Goal: Task Accomplishment & Management: Use online tool/utility

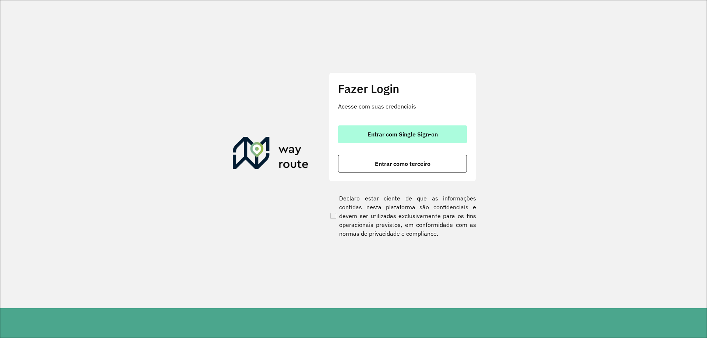
click at [414, 140] on button "Entrar com Single Sign-on" at bounding box center [402, 135] width 129 height 18
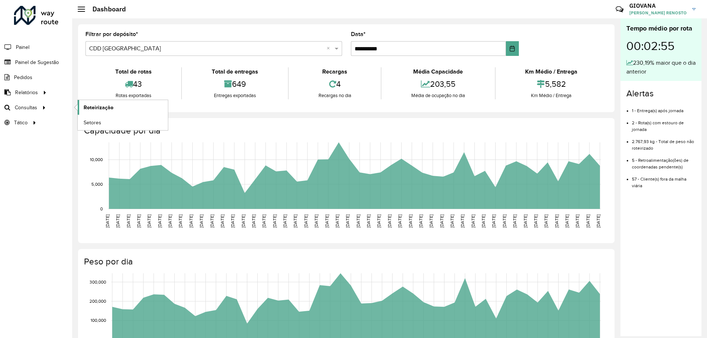
click at [151, 107] on link "Roteirização" at bounding box center [123, 107] width 90 height 15
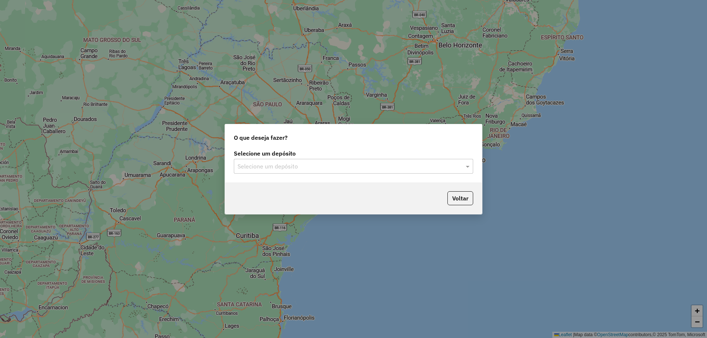
click at [347, 171] on div "Selecione um depósito" at bounding box center [353, 166] width 239 height 15
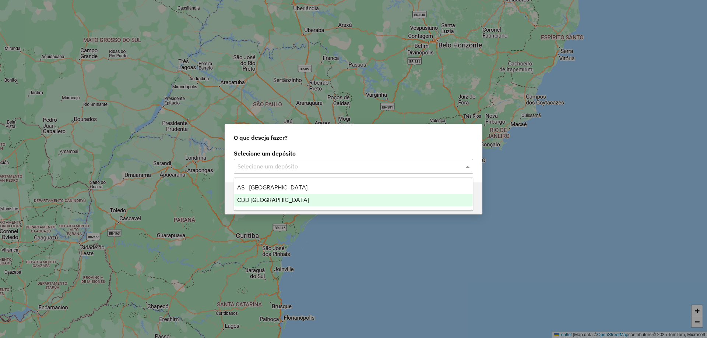
click at [302, 200] on div "CDD [GEOGRAPHIC_DATA]" at bounding box center [353, 200] width 239 height 13
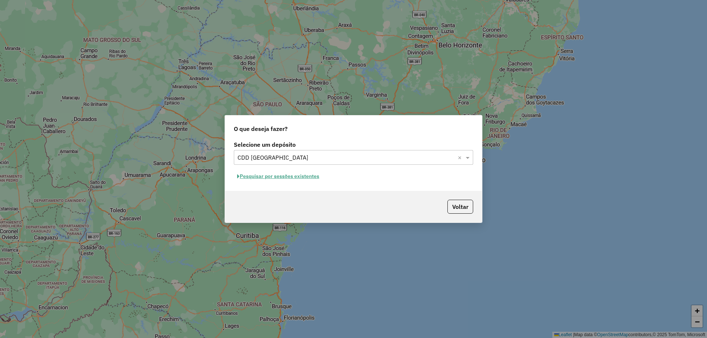
click at [292, 173] on button "Pesquisar por sessões existentes" at bounding box center [278, 176] width 89 height 11
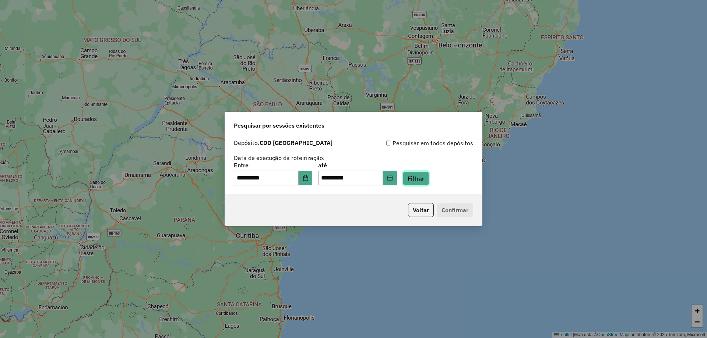
click at [429, 172] on button "Filtrar" at bounding box center [416, 179] width 26 height 14
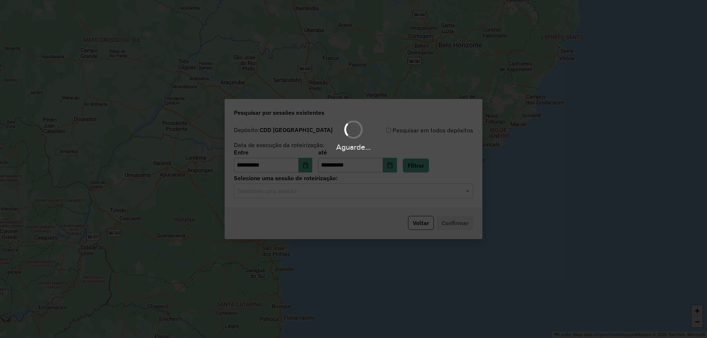
click at [335, 200] on hb-app "**********" at bounding box center [353, 169] width 707 height 338
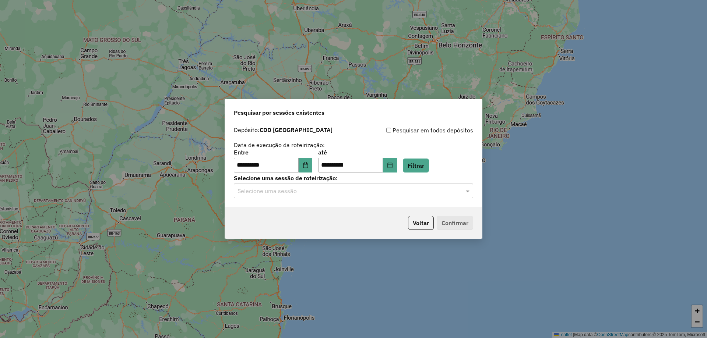
click at [335, 200] on div "**********" at bounding box center [353, 165] width 257 height 84
click at [311, 197] on div "Selecione uma sessão" at bounding box center [353, 191] width 239 height 15
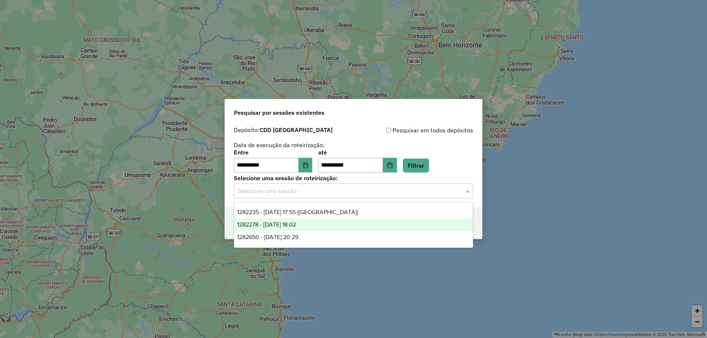
click at [290, 228] on div "1282278 - 25/09/2025 18:02" at bounding box center [353, 225] width 239 height 13
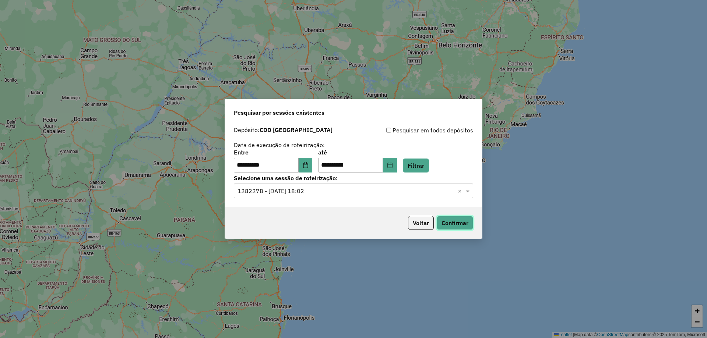
click at [463, 222] on button "Confirmar" at bounding box center [455, 223] width 36 height 14
click at [308, 168] on icon "Choose Date" at bounding box center [305, 165] width 5 height 6
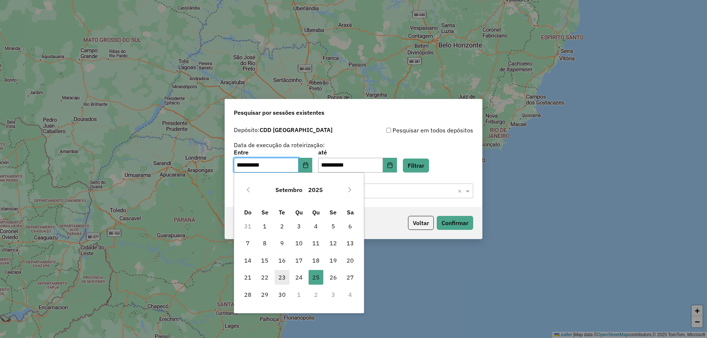
click at [286, 277] on span "23" at bounding box center [282, 277] width 15 height 15
type input "**********"
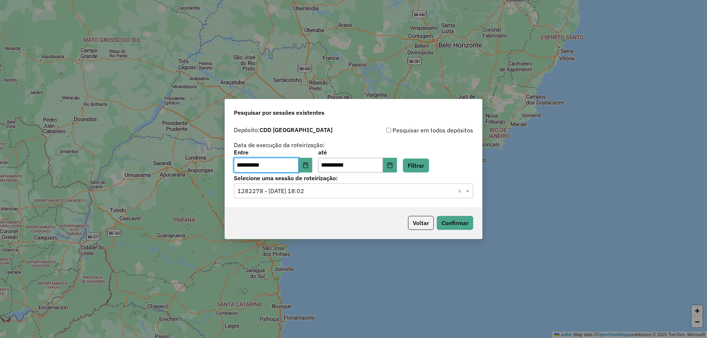
click at [452, 170] on div "**********" at bounding box center [353, 161] width 239 height 23
click at [442, 168] on div "**********" at bounding box center [353, 161] width 239 height 23
click at [429, 166] on button "Filtrar" at bounding box center [416, 166] width 26 height 14
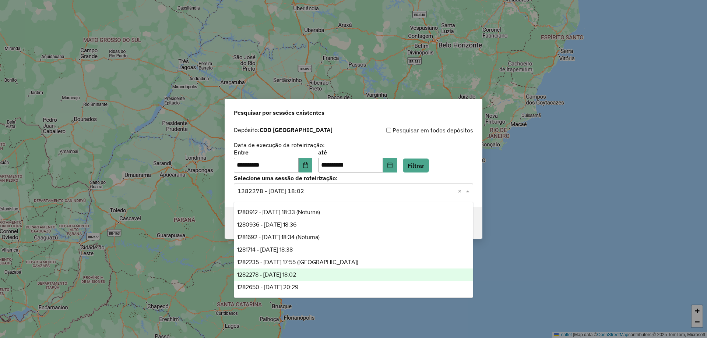
click at [352, 193] on input "text" at bounding box center [345, 191] width 217 height 9
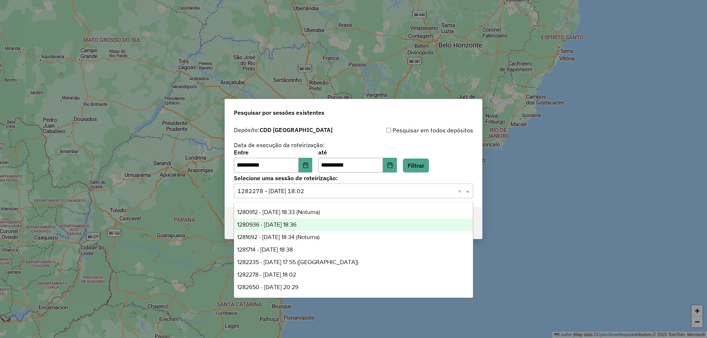
click at [327, 224] on div "1280936 - 23/09/2025 18:36" at bounding box center [353, 225] width 239 height 13
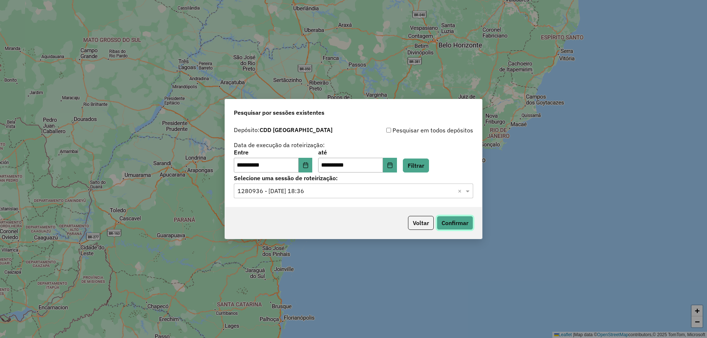
click at [461, 222] on button "Confirmar" at bounding box center [455, 223] width 36 height 14
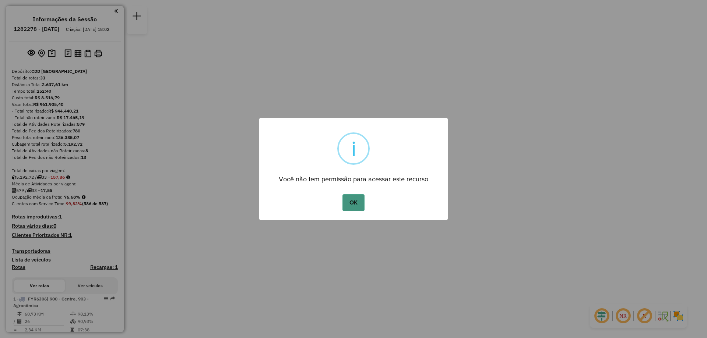
click at [356, 205] on button "OK" at bounding box center [353, 202] width 22 height 17
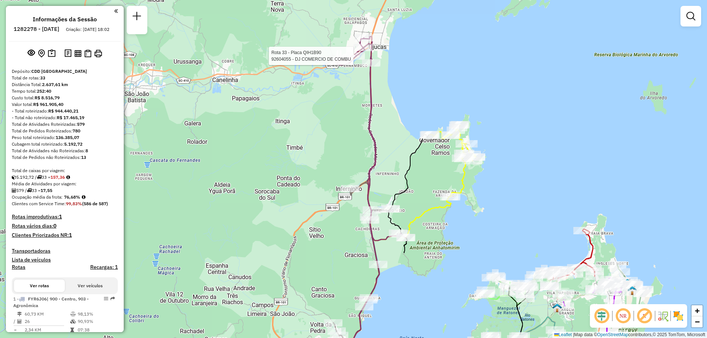
select select "**********"
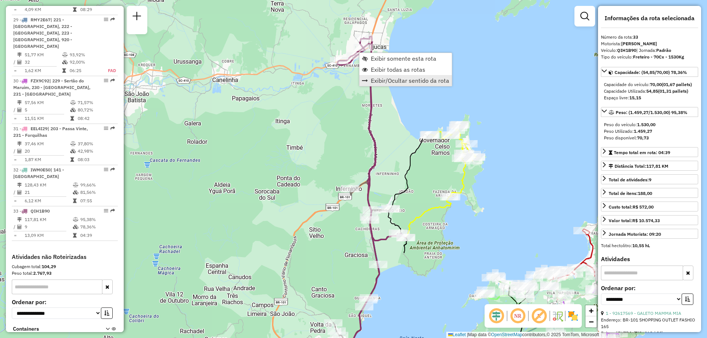
scroll to position [1577, 0]
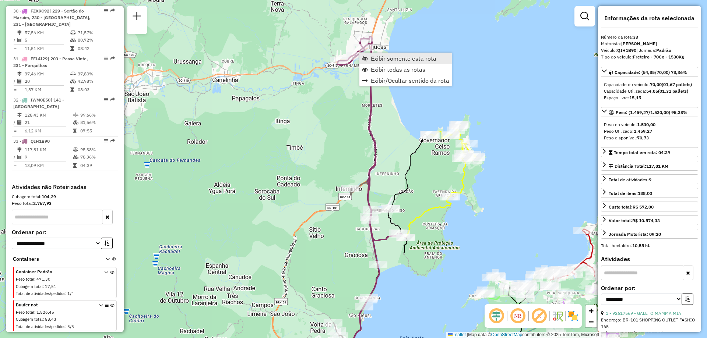
click at [404, 58] on span "Exibir somente esta rota" at bounding box center [404, 59] width 66 height 6
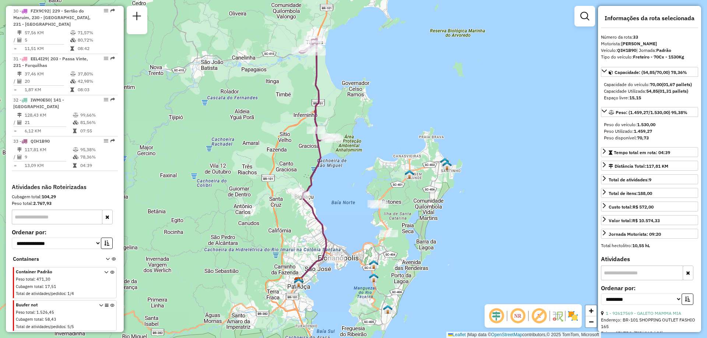
drag, startPoint x: 391, startPoint y: 145, endPoint x: 351, endPoint y: 136, distance: 41.0
click at [351, 136] on div "Janela de atendimento Grade de atendimento Capacidade Transportadoras Veículos …" at bounding box center [353, 169] width 707 height 338
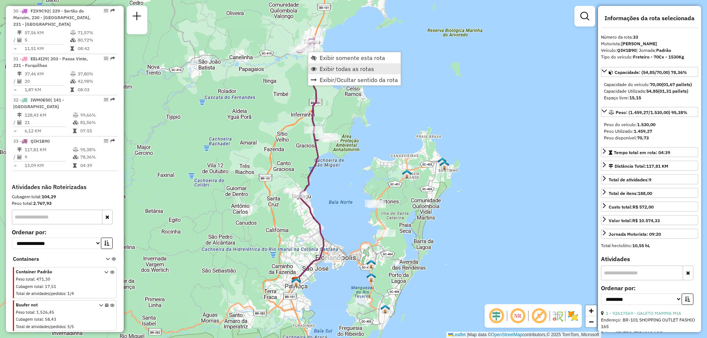
click at [379, 71] on link "Exibir todas as rotas" at bounding box center [354, 68] width 92 height 11
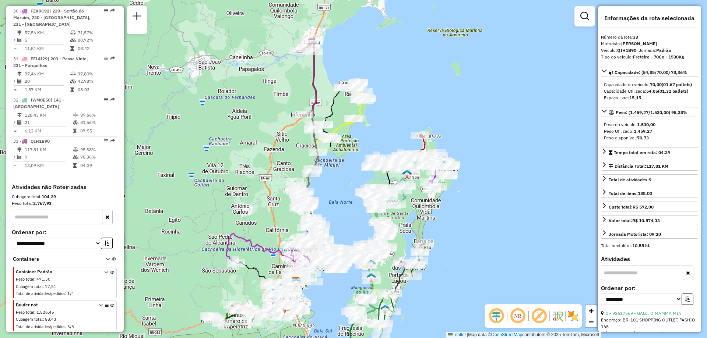
scroll to position [981, 0]
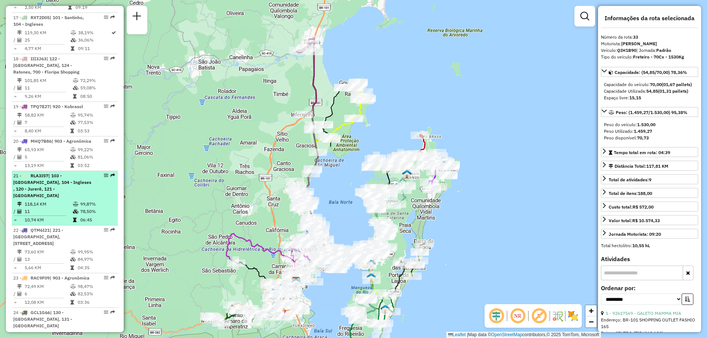
click at [102, 173] on div "21 - RLA3I57 | 103 - Vargem Grande, 104 - Ingleses , 120 - Jurerê, 121 - Canasv…" at bounding box center [64, 186] width 103 height 27
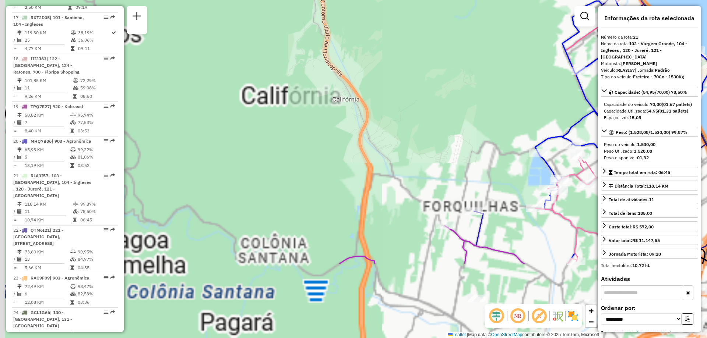
drag, startPoint x: 377, startPoint y: 166, endPoint x: 669, endPoint y: 88, distance: 302.9
click at [687, 76] on hb-router-mapa "Informações da Sessão 1282278 - 25/09/2025 Criação: 24/09/2025 18:02 Depósito: …" at bounding box center [353, 169] width 707 height 338
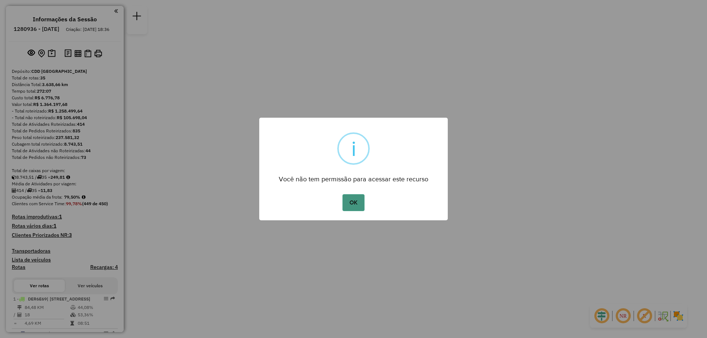
click at [358, 208] on button "OK" at bounding box center [353, 202] width 22 height 17
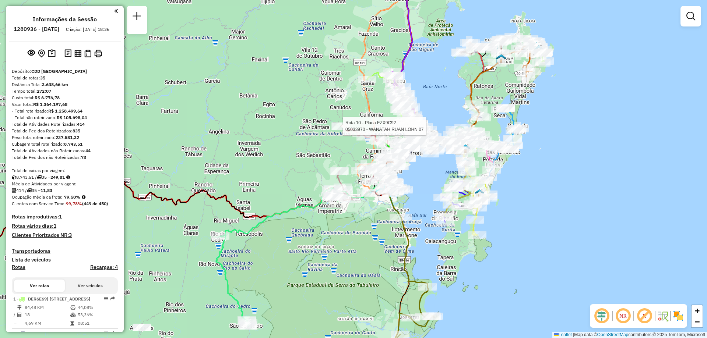
select select "**********"
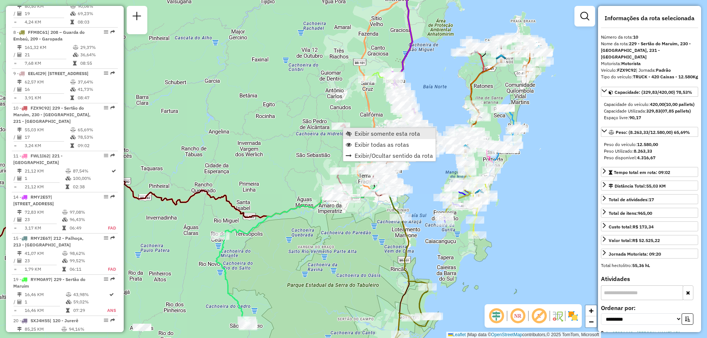
scroll to position [693, 0]
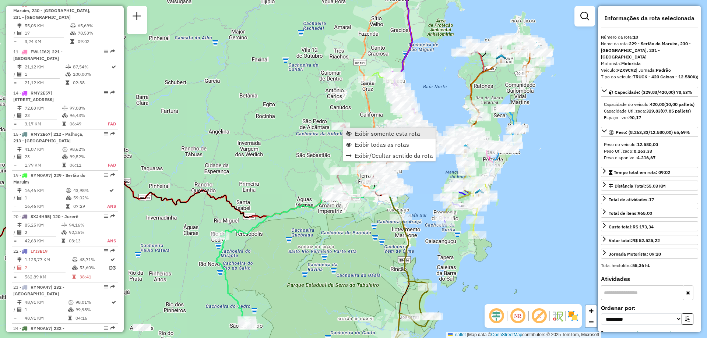
click at [368, 131] on span "Exibir somente esta rota" at bounding box center [388, 134] width 66 height 6
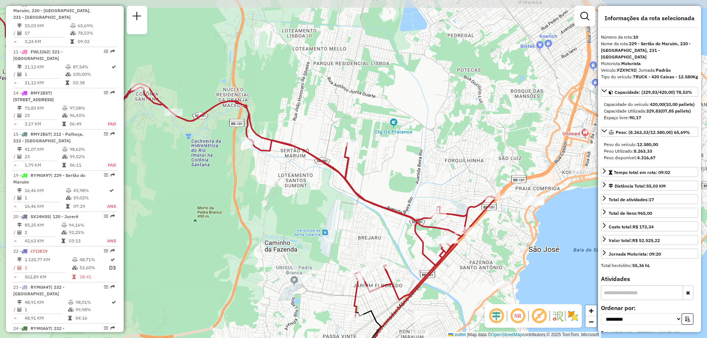
drag, startPoint x: 400, startPoint y: 177, endPoint x: 389, endPoint y: 198, distance: 23.2
click at [389, 198] on div "Janela de atendimento Grade de atendimento Capacidade Transportadoras Veículos …" at bounding box center [353, 169] width 707 height 338
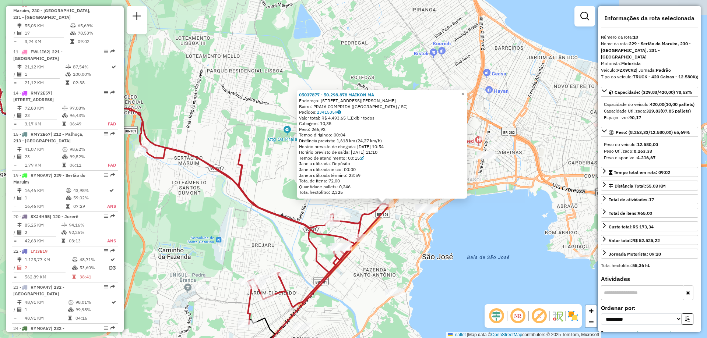
drag, startPoint x: 457, startPoint y: 199, endPoint x: 488, endPoint y: 233, distance: 46.9
click at [488, 233] on div "05037877 - 50.298.878 MAIKON MA Endereço: R VEREADOR [PERSON_NAME] 1046 Bairro:…" at bounding box center [353, 169] width 707 height 338
click at [497, 270] on div "05037877 - 50.298.878 MAIKON MA Endereço: R VEREADOR [PERSON_NAME] 1046 Bairro:…" at bounding box center [353, 169] width 707 height 338
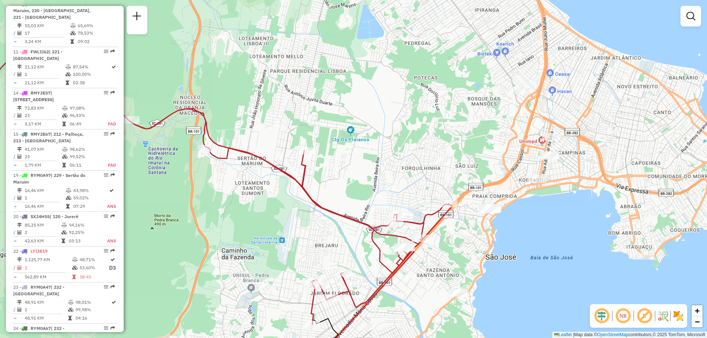
drag, startPoint x: 477, startPoint y: 257, endPoint x: 540, endPoint y: 257, distance: 63.0
click at [540, 257] on div "Janela de atendimento Grade de atendimento Capacidade Transportadoras Veículos …" at bounding box center [353, 169] width 707 height 338
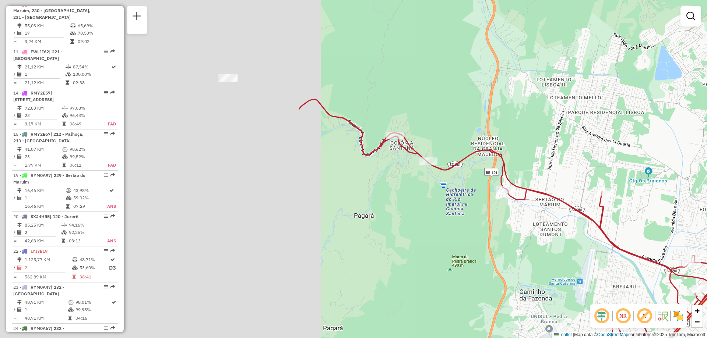
drag, startPoint x: 252, startPoint y: 173, endPoint x: 637, endPoint y: 209, distance: 386.4
click at [637, 209] on div "Janela de atendimento Grade de atendimento Capacidade Transportadoras Veículos …" at bounding box center [353, 169] width 707 height 338
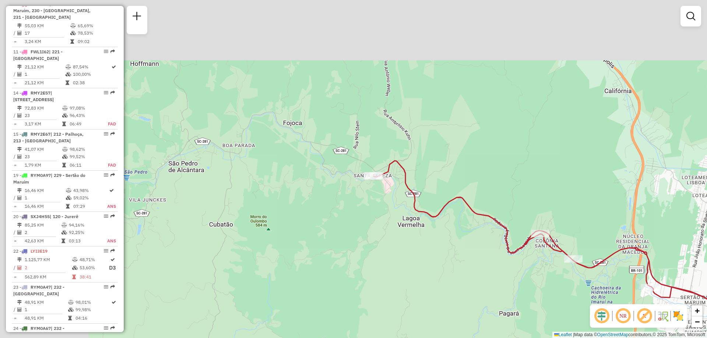
drag, startPoint x: 306, startPoint y: 90, endPoint x: 418, endPoint y: 188, distance: 148.4
click at [434, 185] on div "Janela de atendimento Grade de atendimento Capacidade Transportadoras Veículos …" at bounding box center [353, 169] width 707 height 338
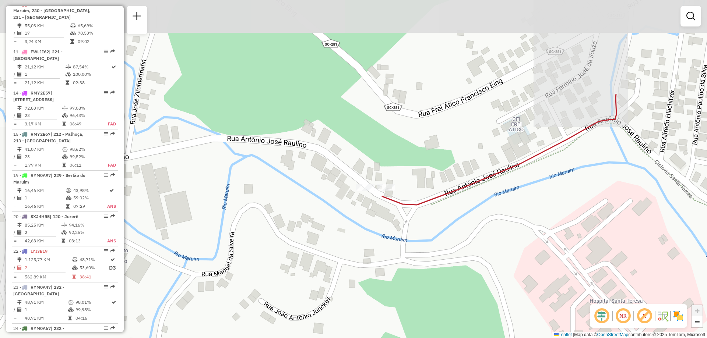
drag, startPoint x: 338, startPoint y: 123, endPoint x: 407, endPoint y: 250, distance: 145.1
click at [407, 250] on div "Janela de atendimento Grade de atendimento Capacidade Transportadoras Veículos …" at bounding box center [353, 169] width 707 height 338
